Goal: Find contact information: Find contact information

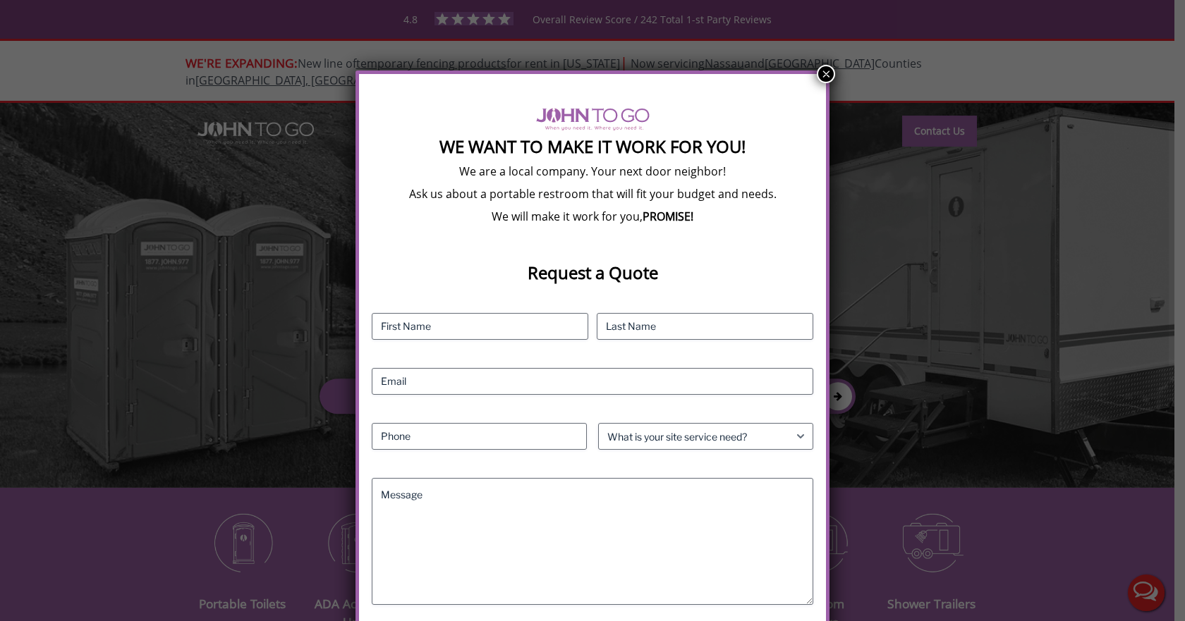
click at [819, 74] on button "×" at bounding box center [826, 74] width 18 height 18
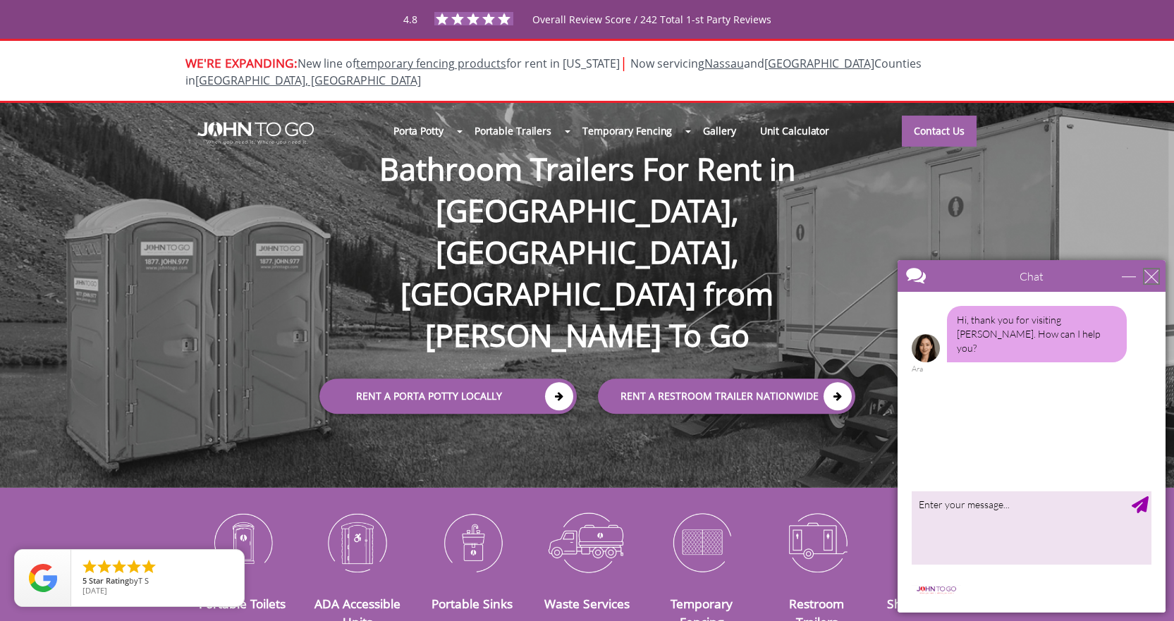
click at [1147, 279] on div "close" at bounding box center [1152, 276] width 14 height 14
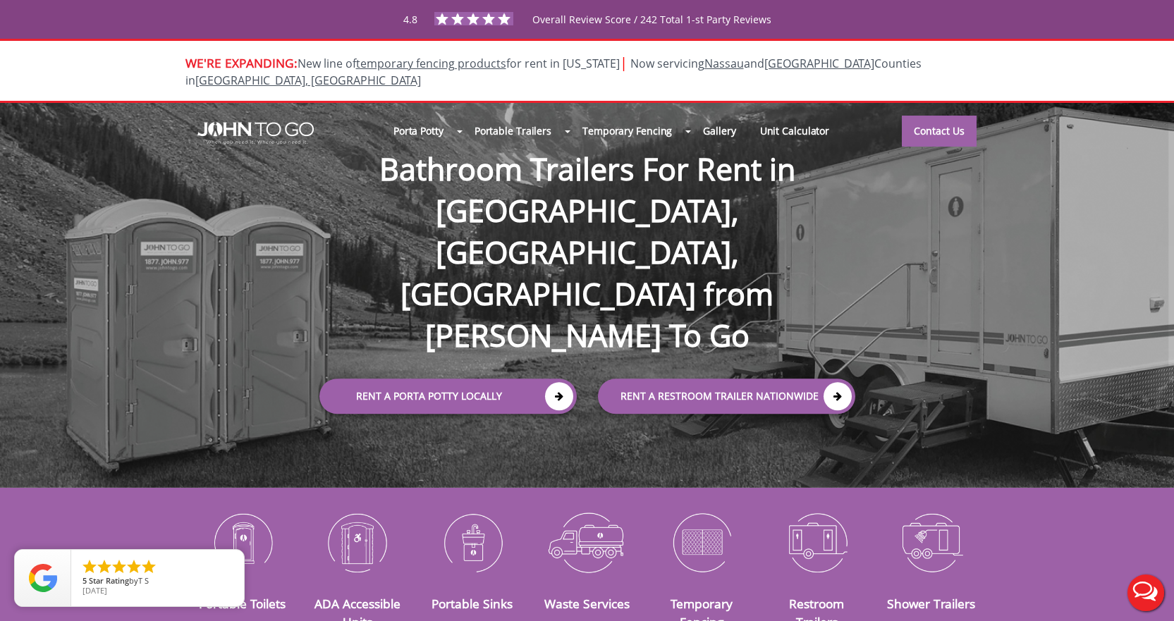
click at [523, 116] on div at bounding box center [587, 310] width 1174 height 621
click at [542, 116] on link "Portable Trailers" at bounding box center [513, 131] width 101 height 30
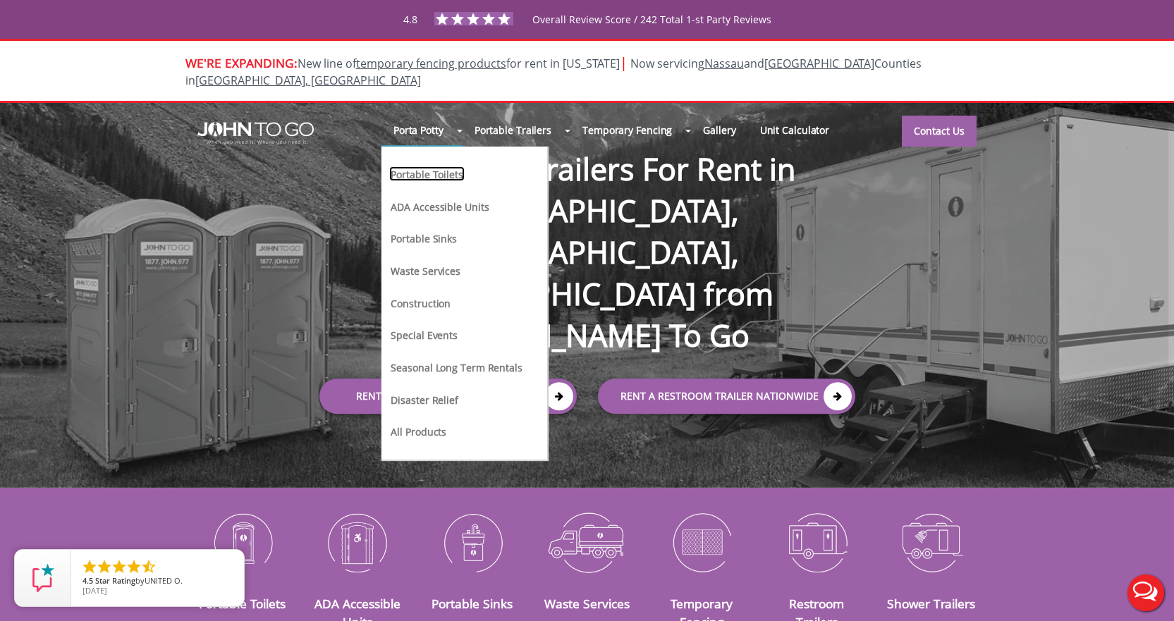
click at [432, 166] on link "Portable Toilets" at bounding box center [426, 173] width 75 height 15
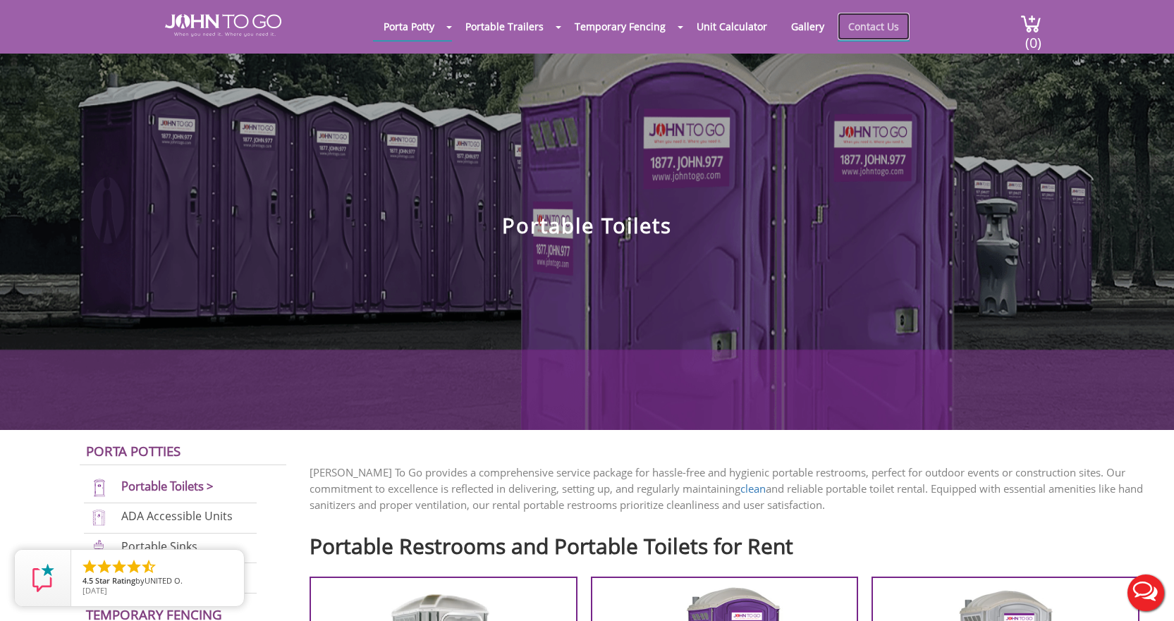
click at [877, 28] on link "Contact Us" at bounding box center [874, 27] width 72 height 28
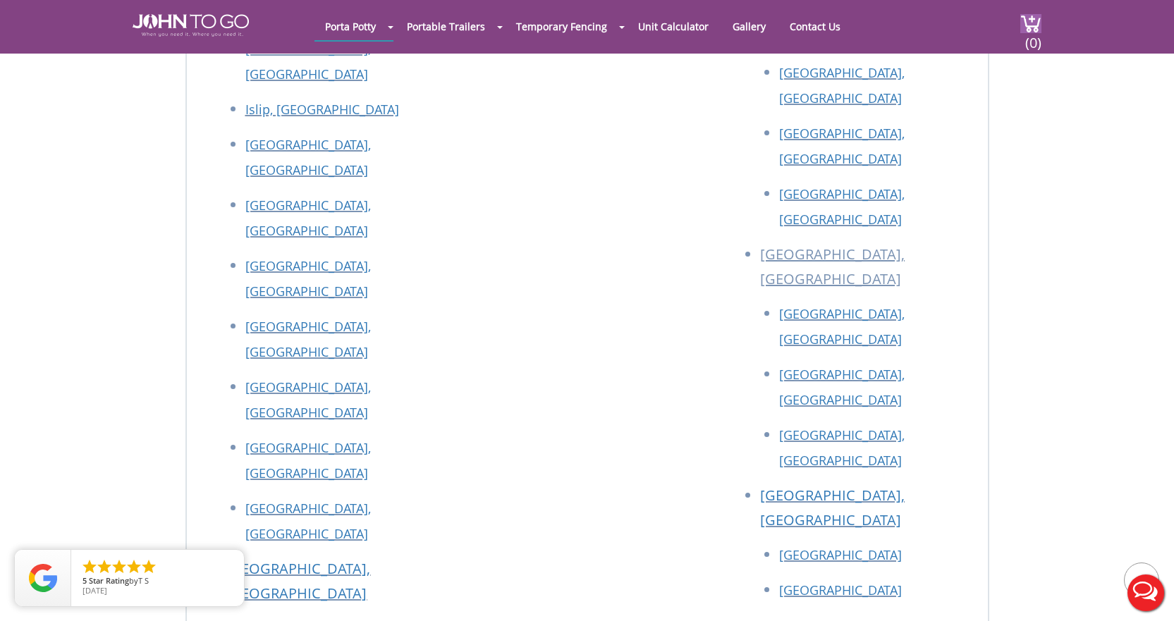
scroll to position [2665, 0]
